Goal: Task Accomplishment & Management: Manage account settings

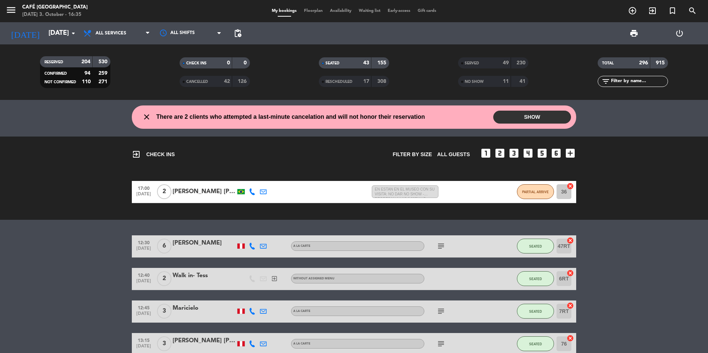
click at [483, 66] on div "SERVED" at bounding box center [477, 63] width 34 height 9
click at [623, 83] on input "text" at bounding box center [638, 81] width 57 height 8
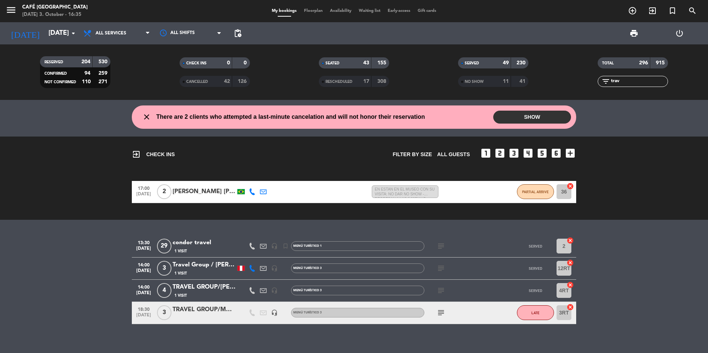
type input "trav"
click at [177, 287] on div "TRAVEL GROUP/[PERSON_NAME] X 04" at bounding box center [204, 288] width 63 height 10
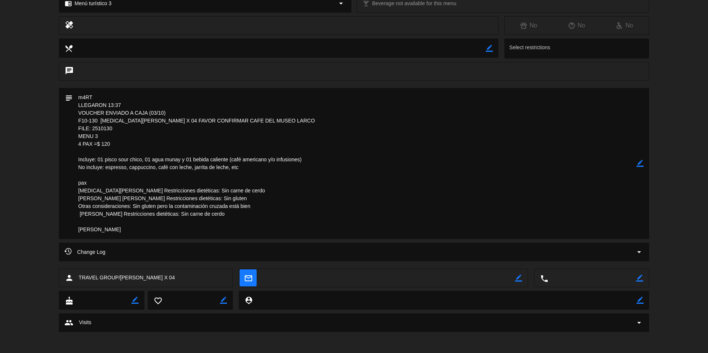
scroll to position [263, 0]
drag, startPoint x: 121, startPoint y: 276, endPoint x: 173, endPoint y: 275, distance: 51.9
click at [173, 275] on div "person TRAVEL GROUP/[PERSON_NAME] X 04" at bounding box center [146, 277] width 174 height 19
copy span "[MEDICAL_DATA][PERSON_NAME] X 04"
click at [348, 196] on textarea at bounding box center [355, 162] width 564 height 151
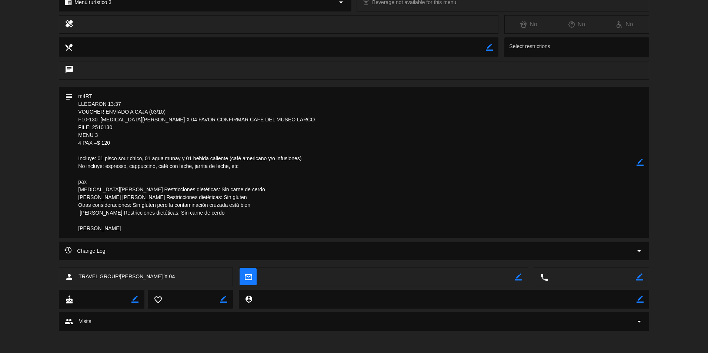
drag, startPoint x: 91, startPoint y: 129, endPoint x: 114, endPoint y: 127, distance: 22.6
click at [114, 127] on textarea at bounding box center [355, 162] width 564 height 151
click at [409, 184] on textarea at bounding box center [355, 162] width 564 height 151
drag, startPoint x: 77, startPoint y: 120, endPoint x: 150, endPoint y: 120, distance: 73.3
click at [150, 120] on textarea at bounding box center [355, 162] width 564 height 151
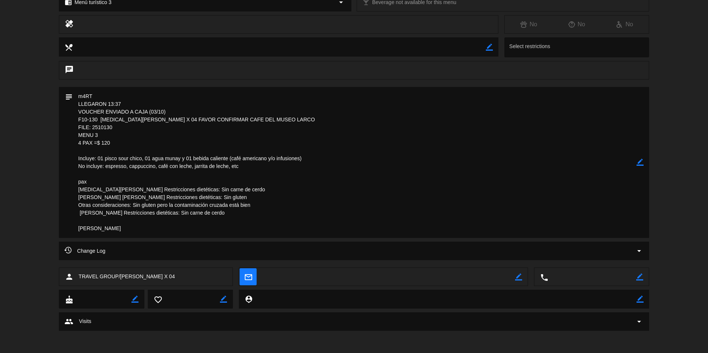
drag, startPoint x: 150, startPoint y: 120, endPoint x: 145, endPoint y: 120, distance: 4.9
